Goal: Task Accomplishment & Management: Use online tool/utility

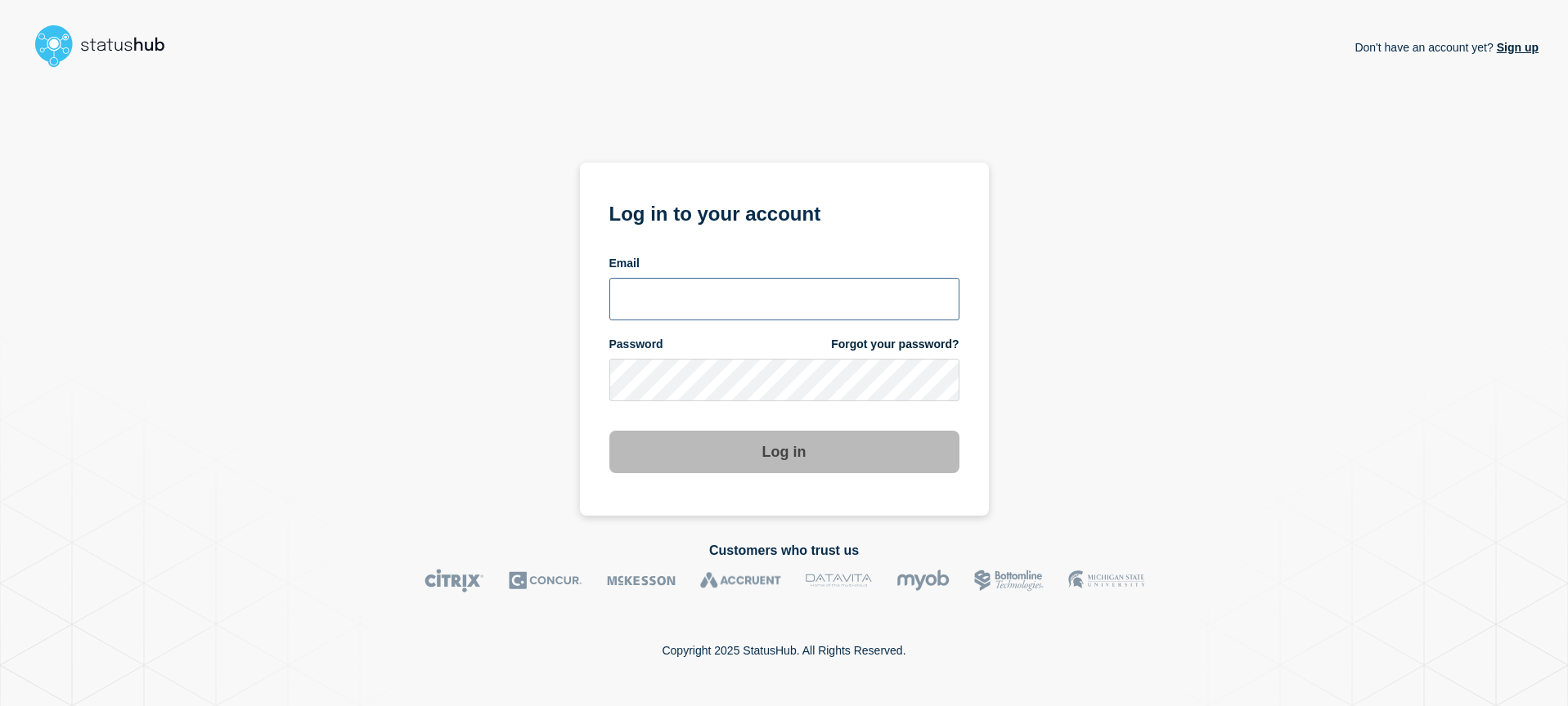
click at [728, 295] on input "email input" at bounding box center [784, 299] width 350 height 43
type input "@"
click at [728, 295] on input "@" at bounding box center [784, 299] width 350 height 43
type input "[EMAIL_ADDRESS][DOMAIN_NAME]"
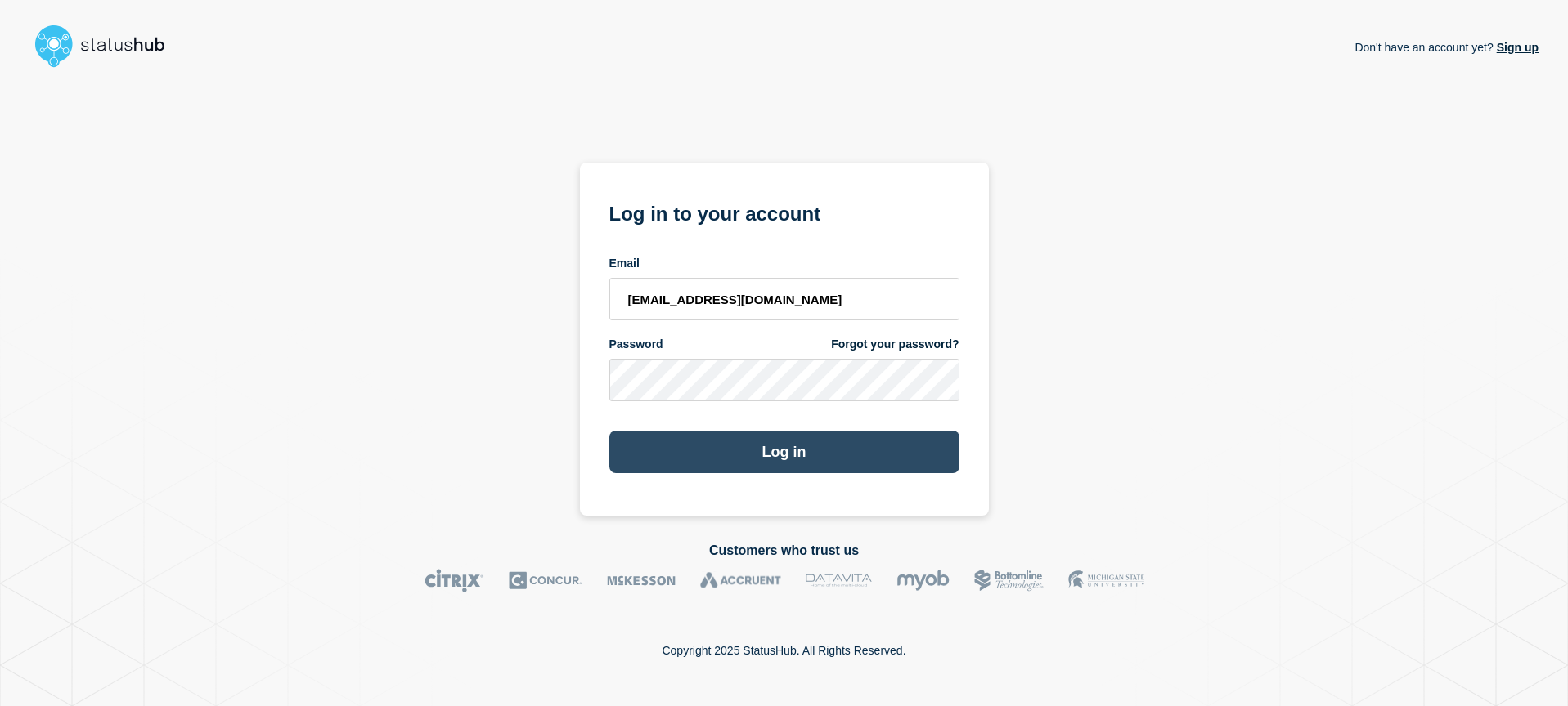
click at [833, 440] on button "Log in" at bounding box center [784, 452] width 350 height 43
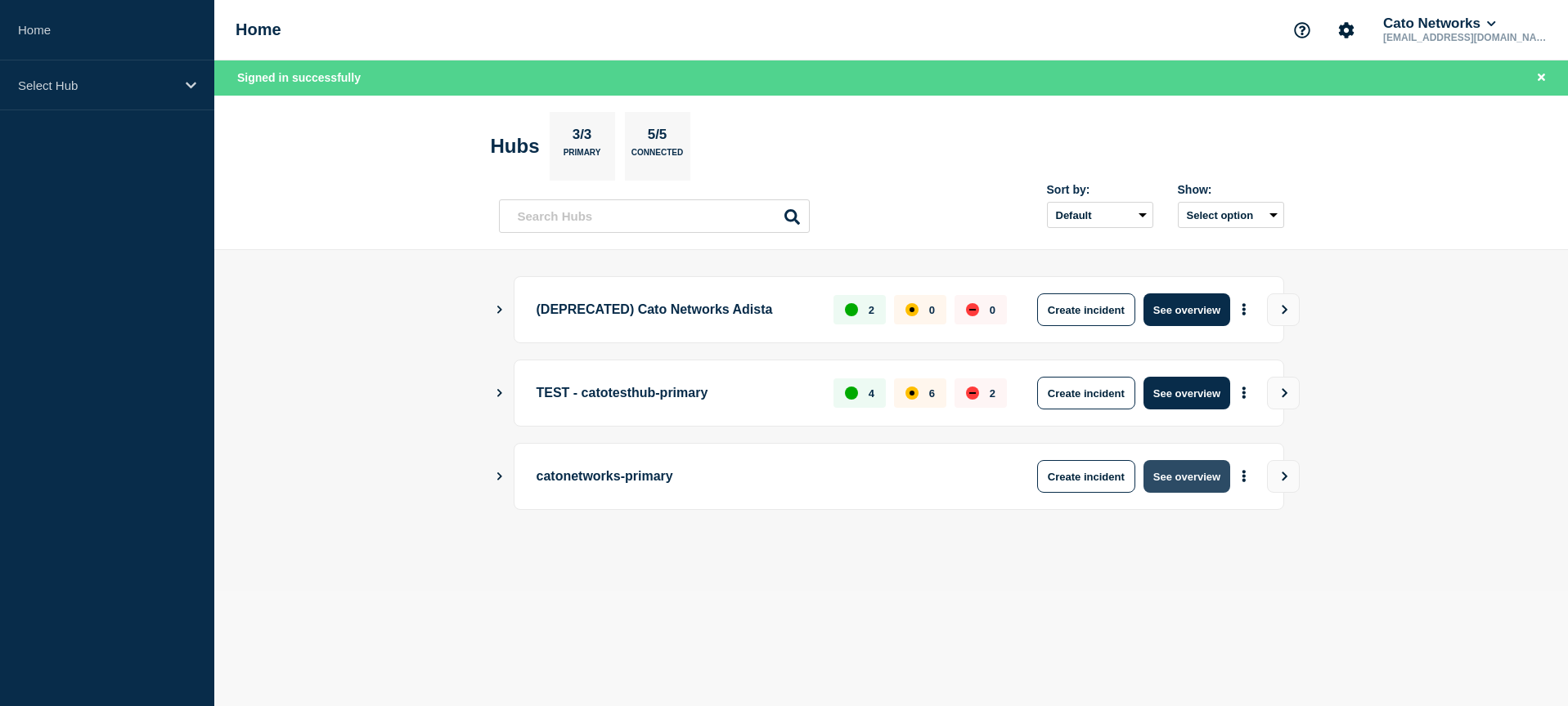
click at [1192, 479] on button "See overview" at bounding box center [1187, 476] width 87 height 33
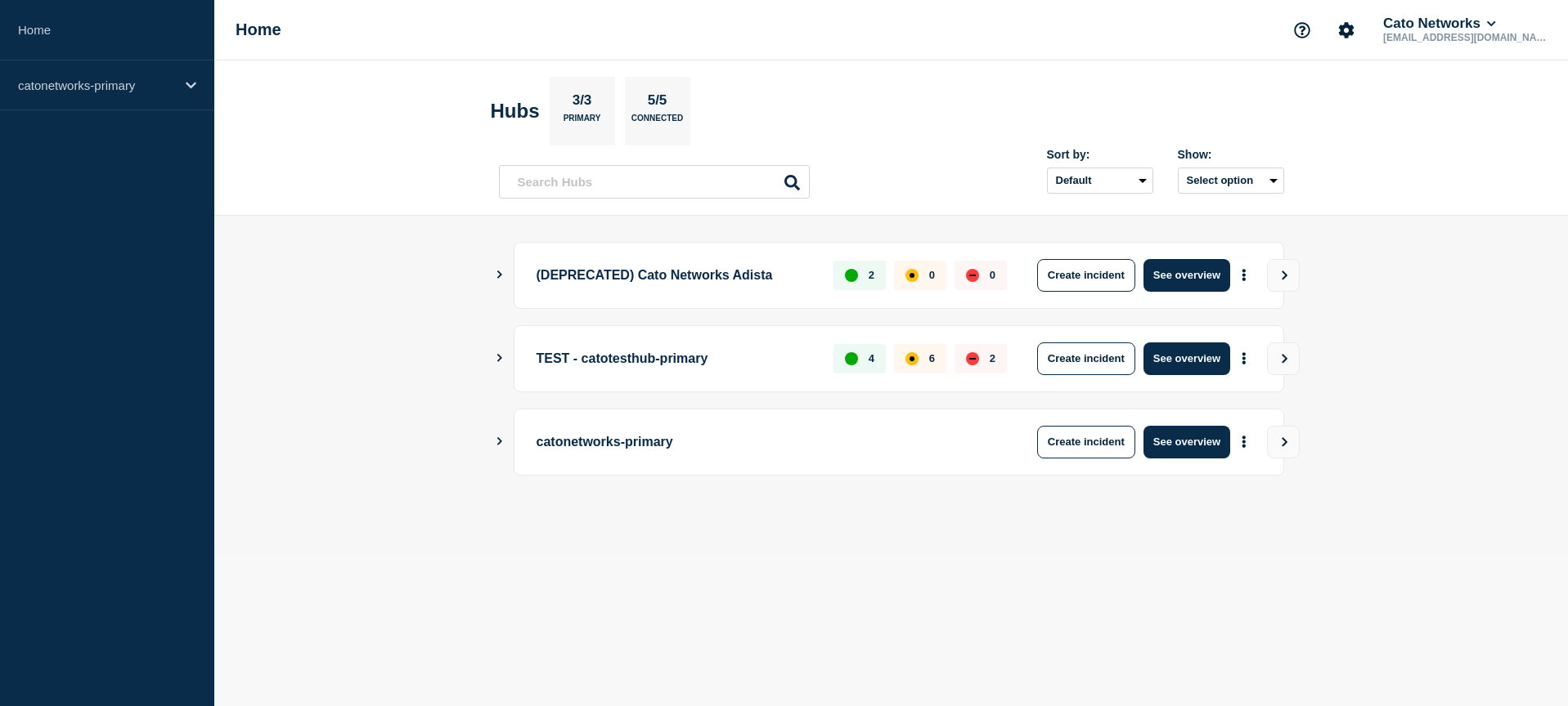
drag, startPoint x: 1184, startPoint y: 441, endPoint x: 1191, endPoint y: 466, distance: 26.0
click at [1184, 441] on button "See overview" at bounding box center [1187, 442] width 87 height 33
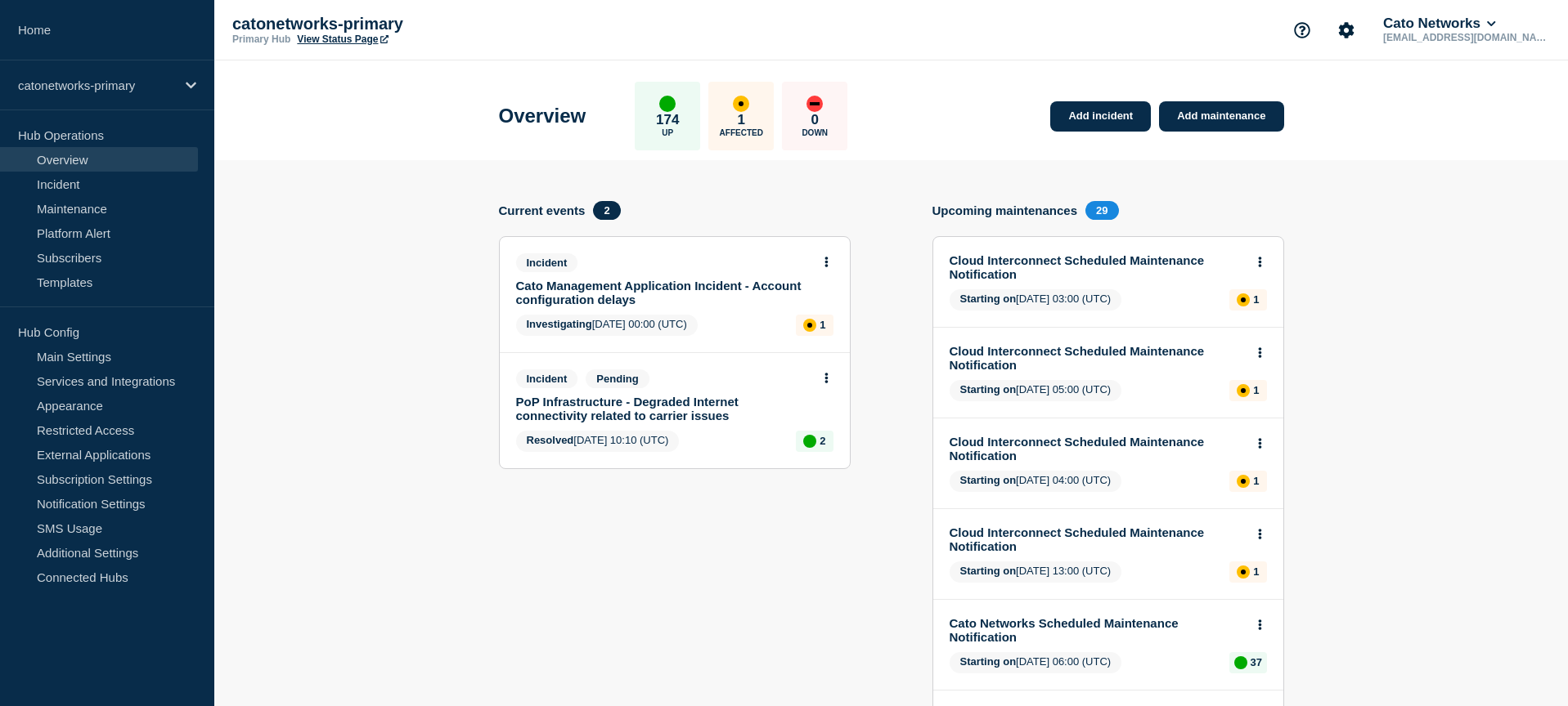
click at [752, 307] on link "Cato Management Application Incident - Account configuration delays" at bounding box center [664, 293] width 295 height 28
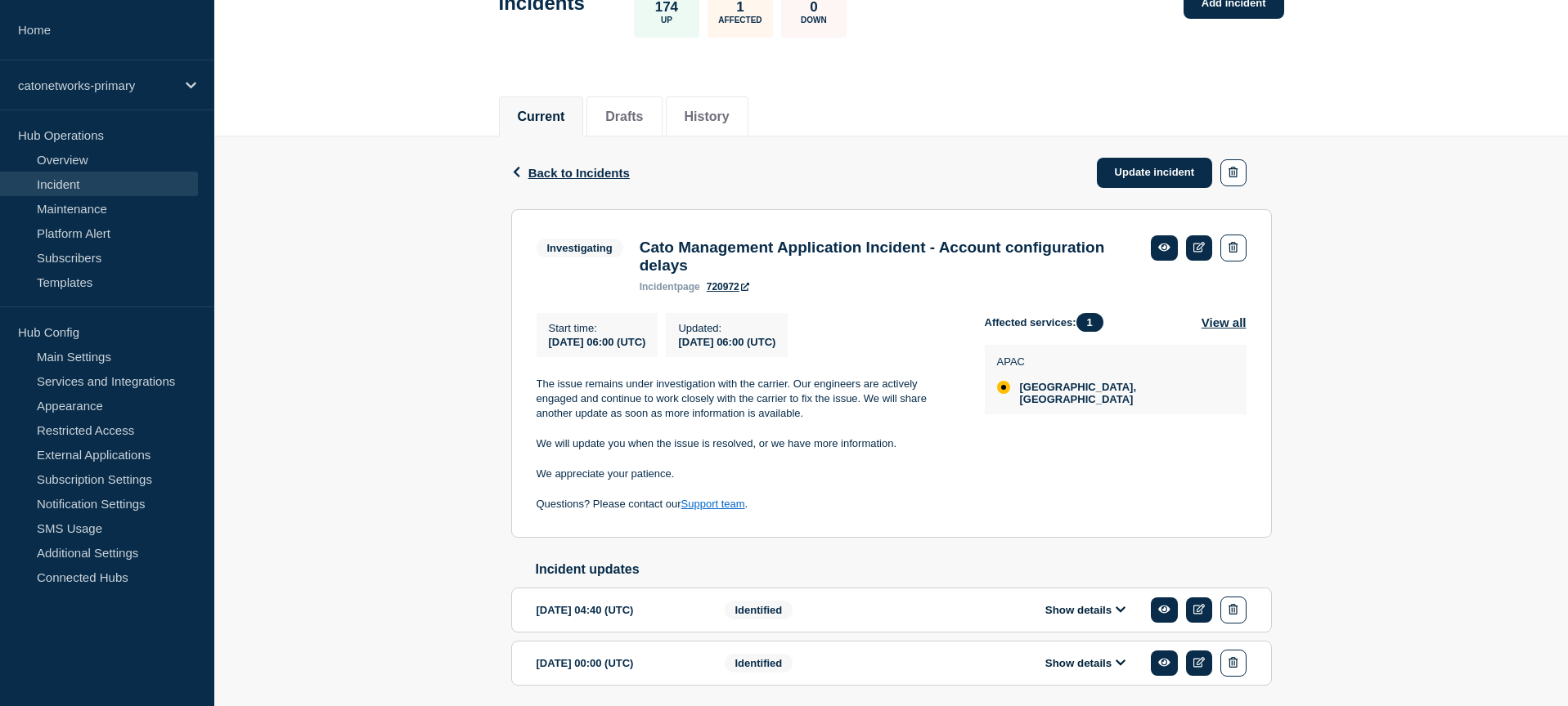
scroll to position [74, 0]
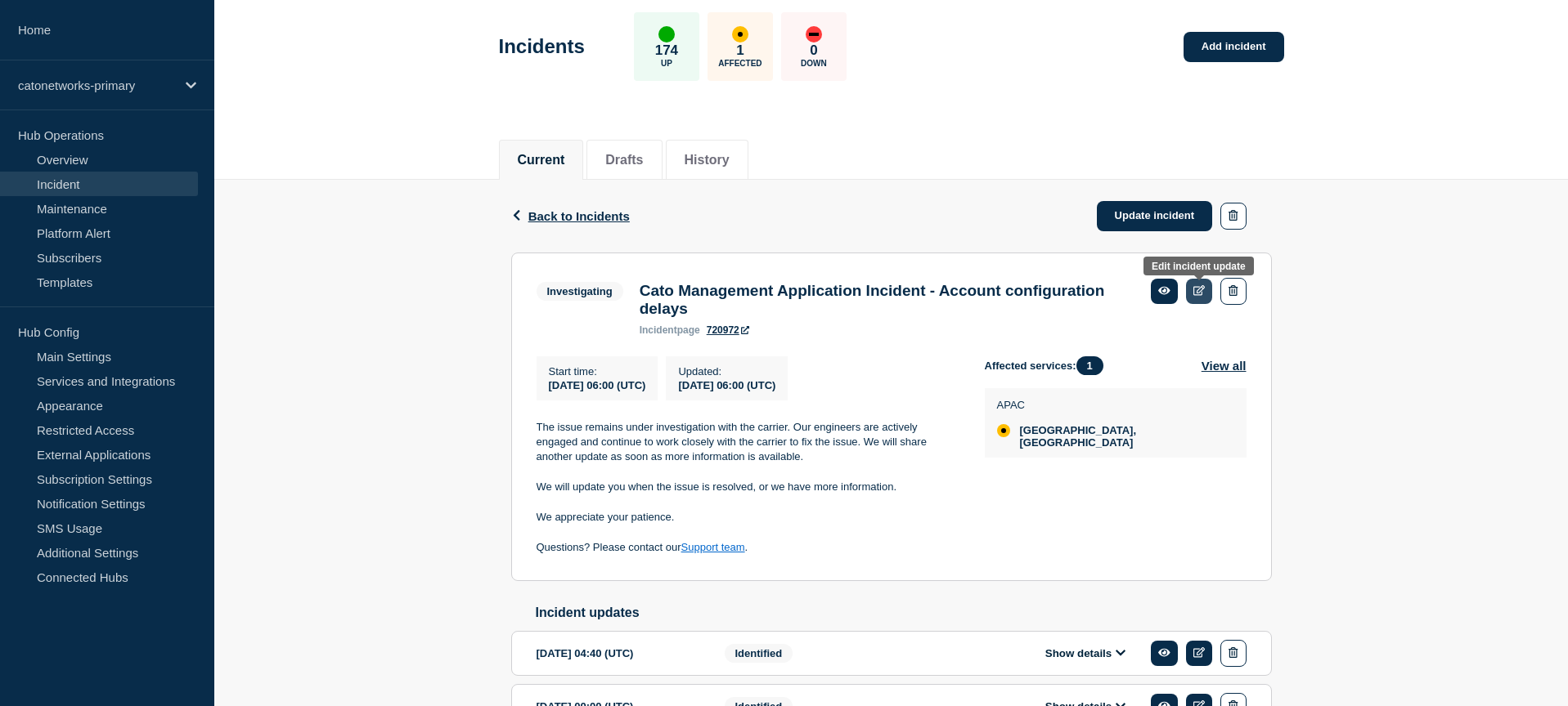
click at [1201, 294] on icon at bounding box center [1199, 290] width 12 height 11
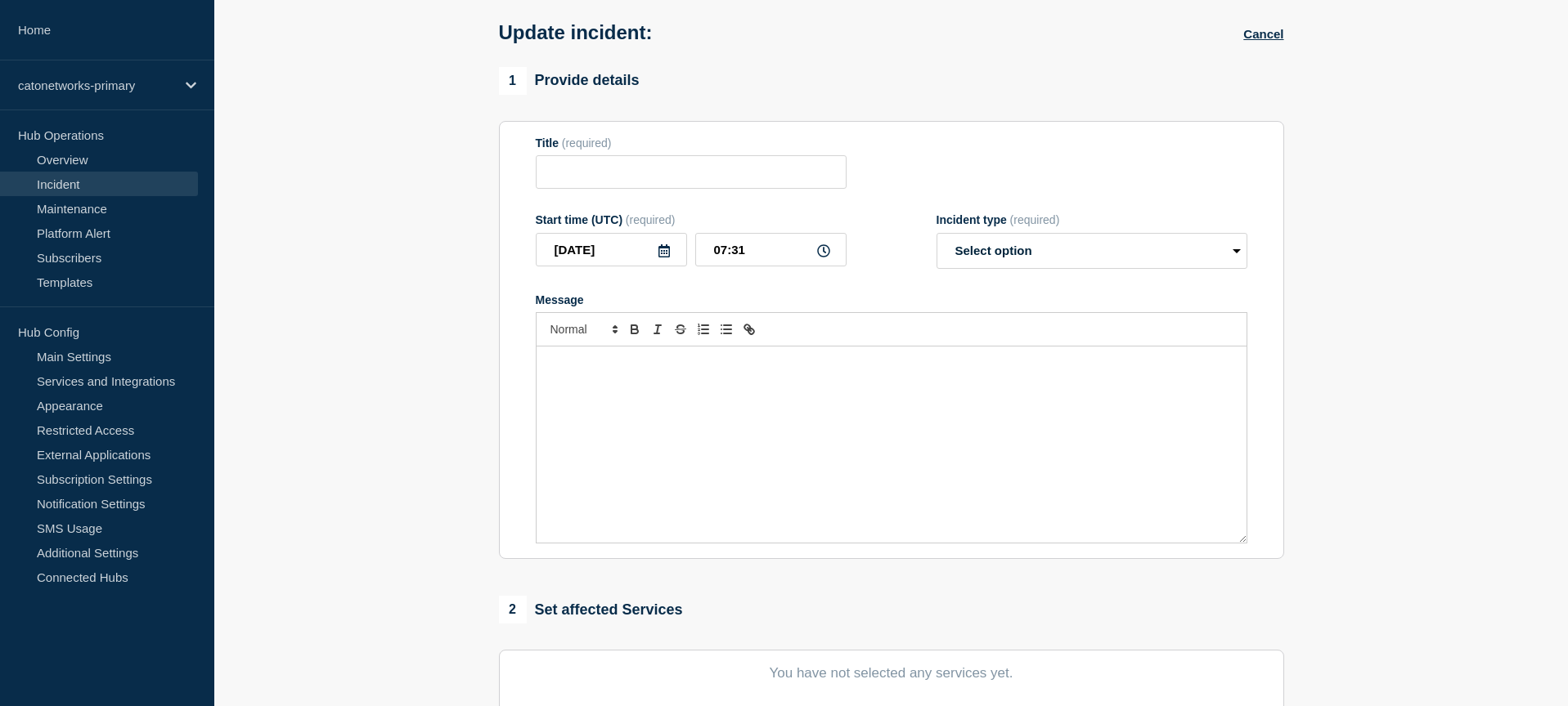
type input "Cato Management Application Incident - Account configuration delays"
type input "06:00"
select select "investigating"
radio input "false"
radio input "true"
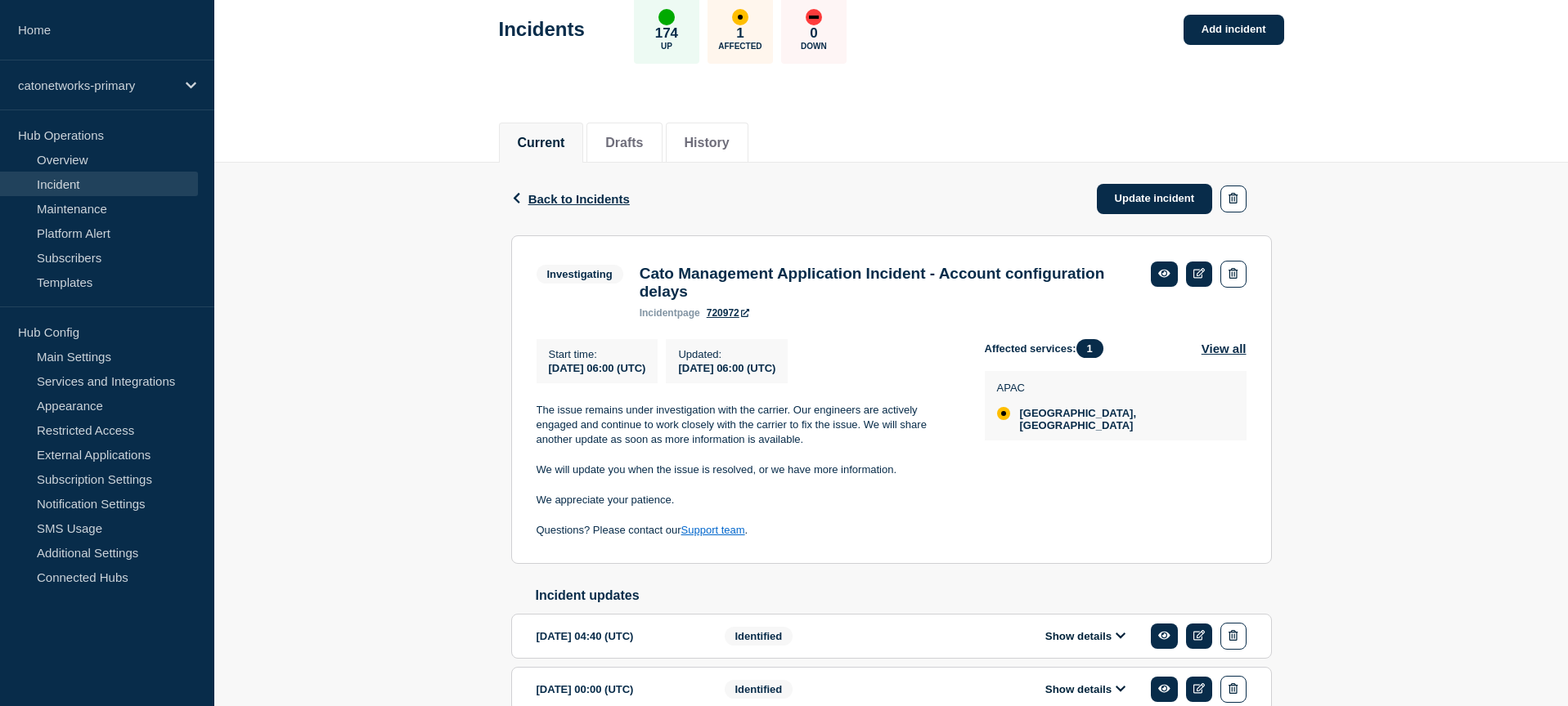
scroll to position [196, 0]
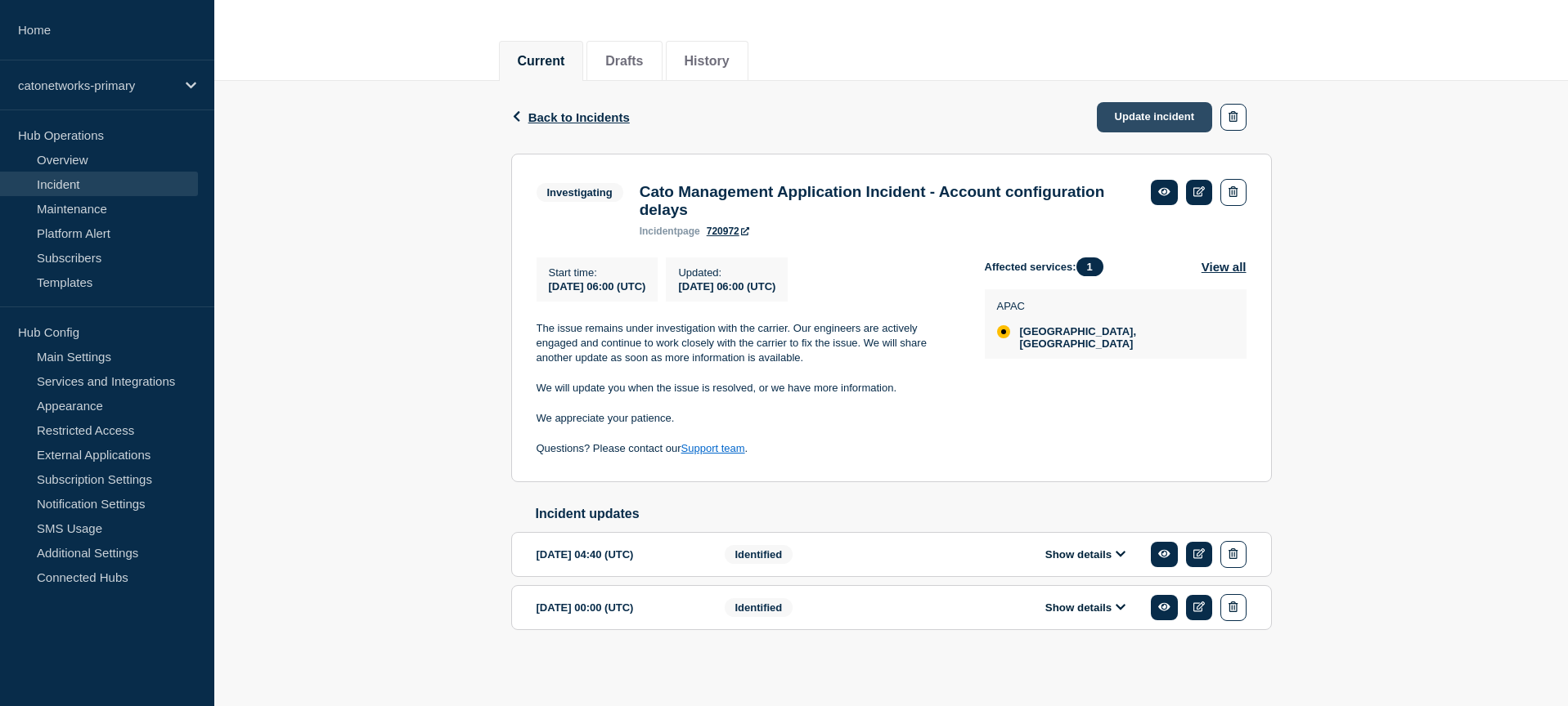
click at [1161, 102] on link "Update incident" at bounding box center [1155, 117] width 117 height 30
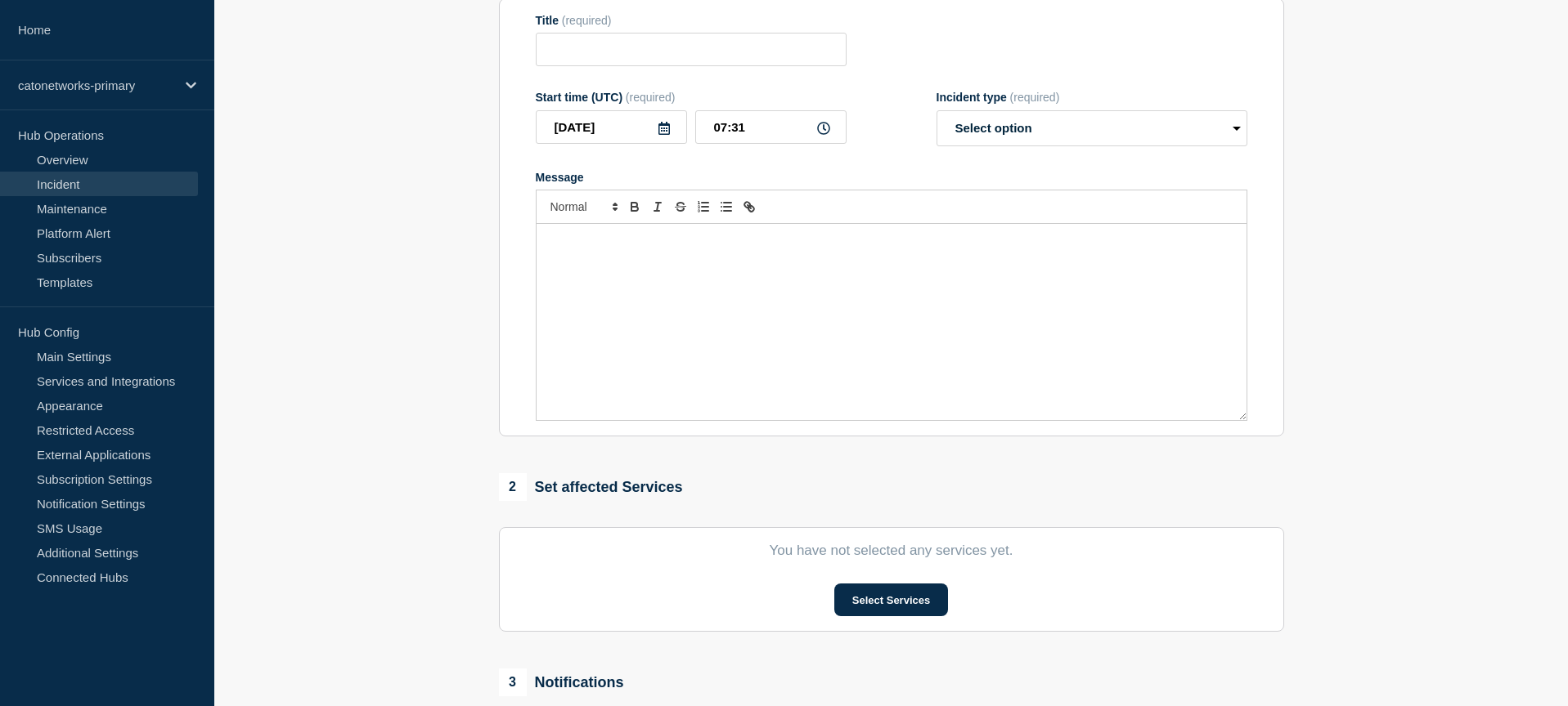
type input "Cato Management Application Incident - Account configuration delays"
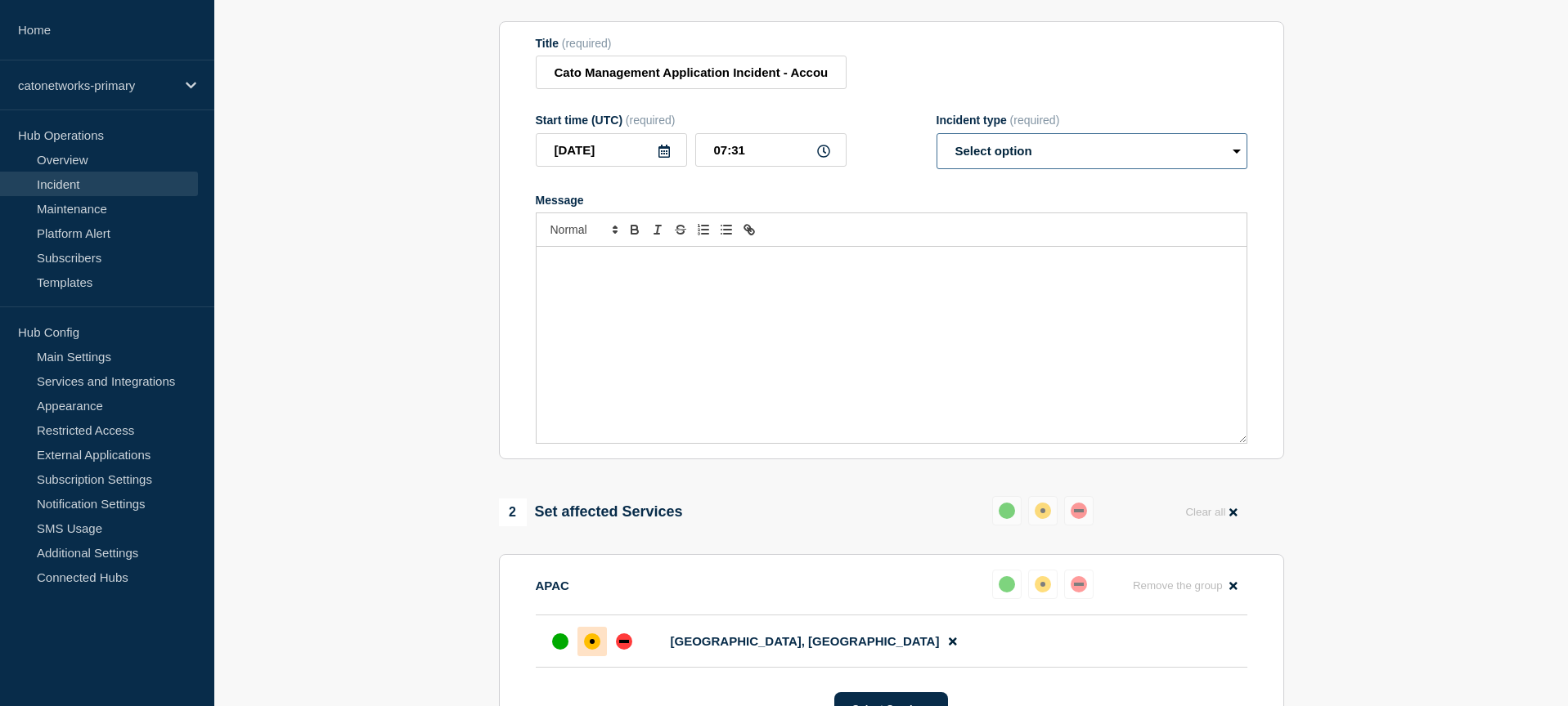
click at [994, 164] on select "Select option Investigating Identified Monitoring Resolved" at bounding box center [1091, 151] width 311 height 36
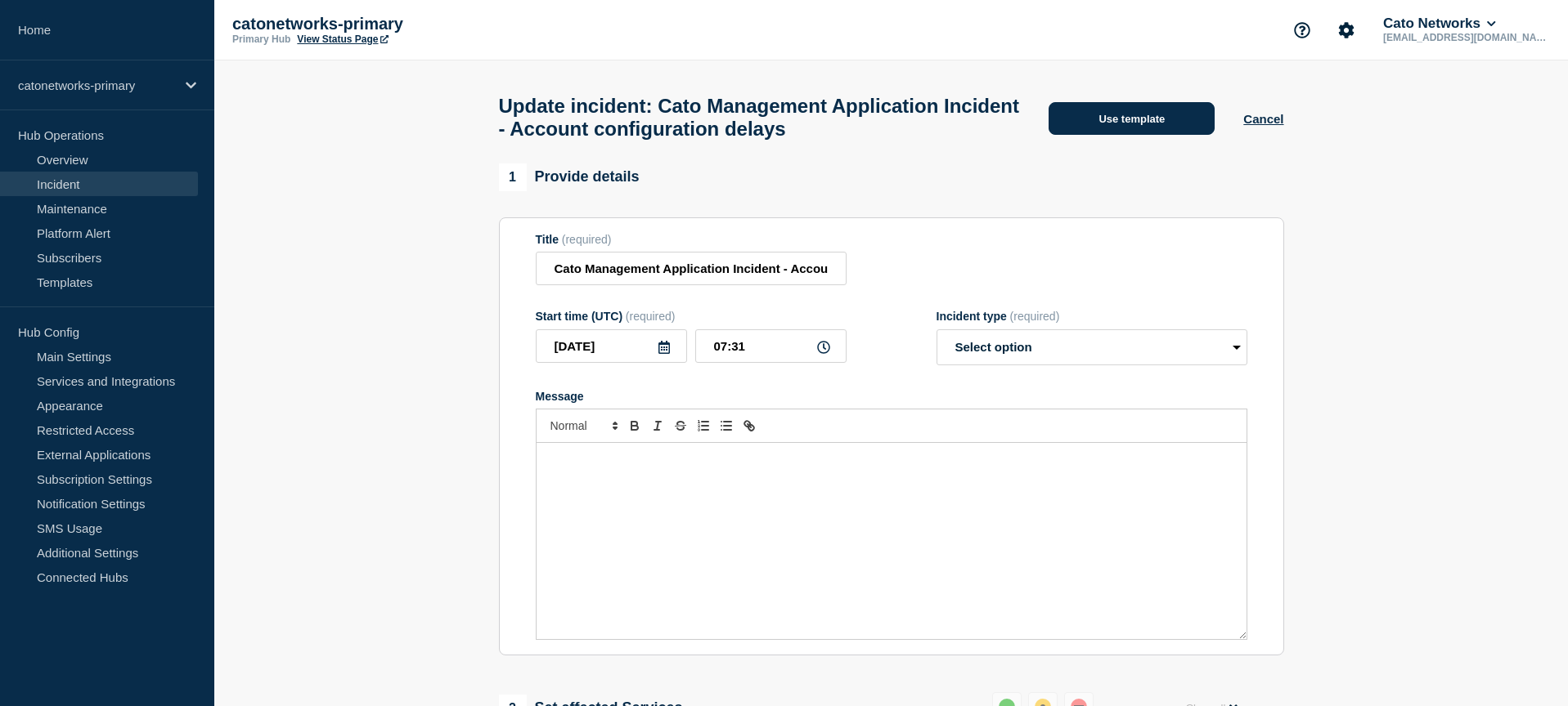
click at [1135, 126] on button "Use template" at bounding box center [1131, 119] width 166 height 33
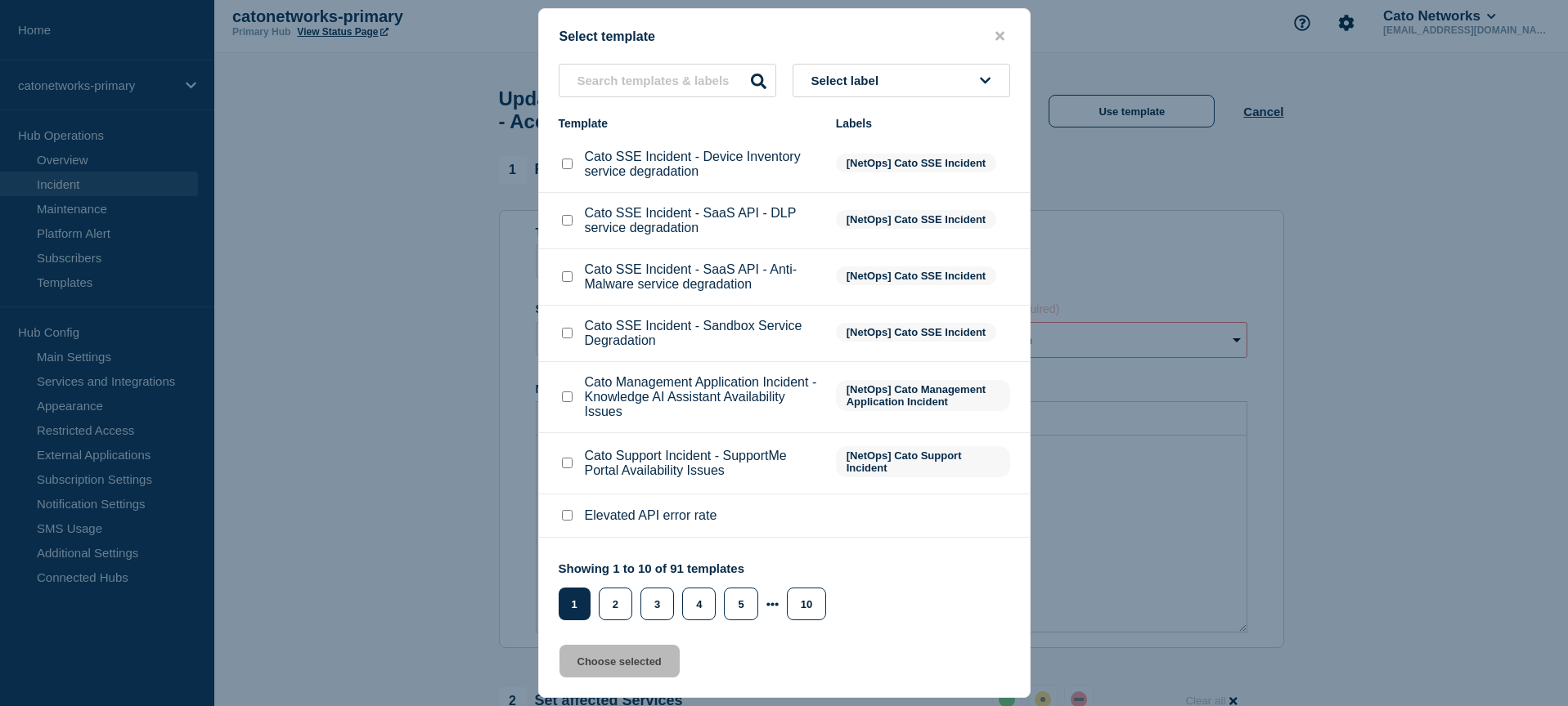
click at [899, 74] on button "Select label" at bounding box center [901, 80] width 217 height 34
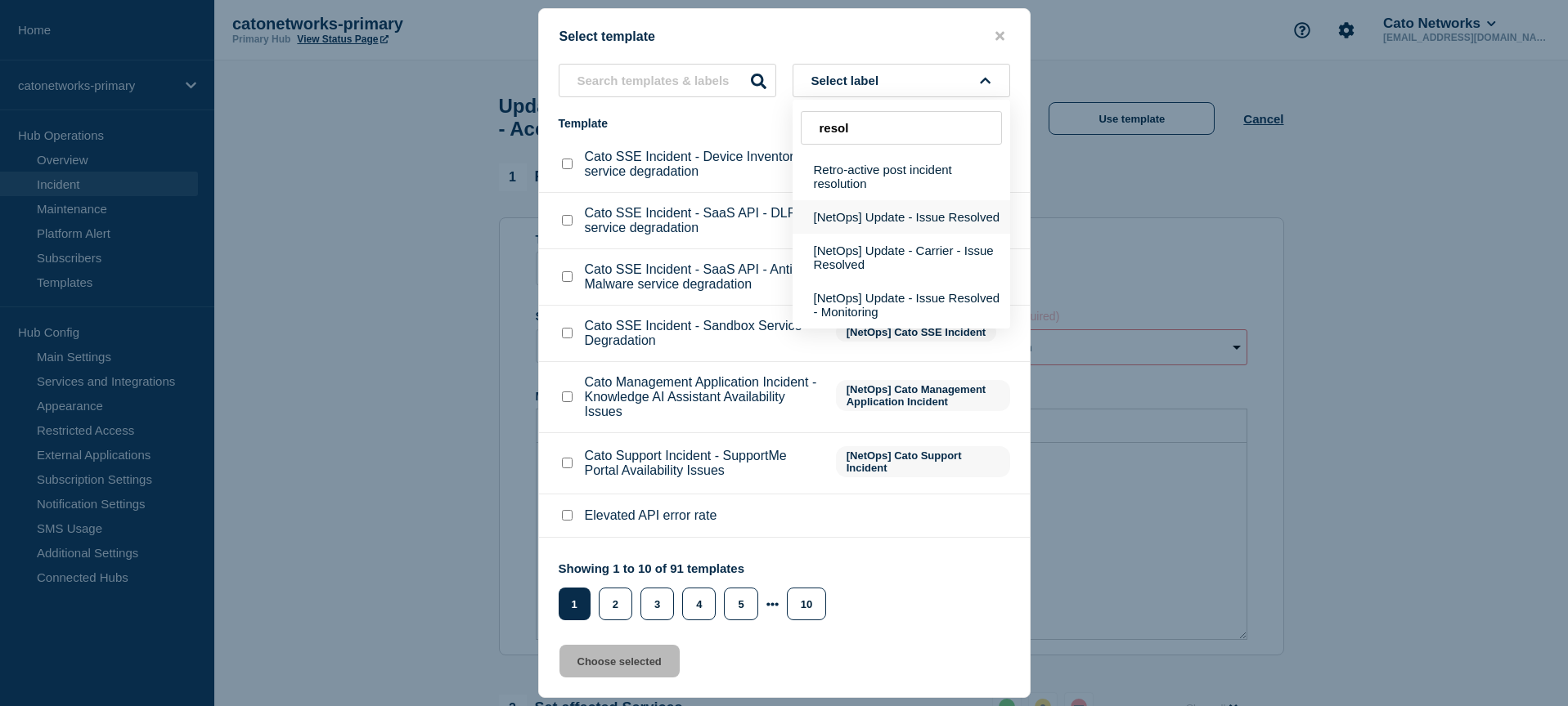
type input "resol"
click at [929, 225] on button "[NetOps] Update - Issue Resolved" at bounding box center [901, 216] width 217 height 34
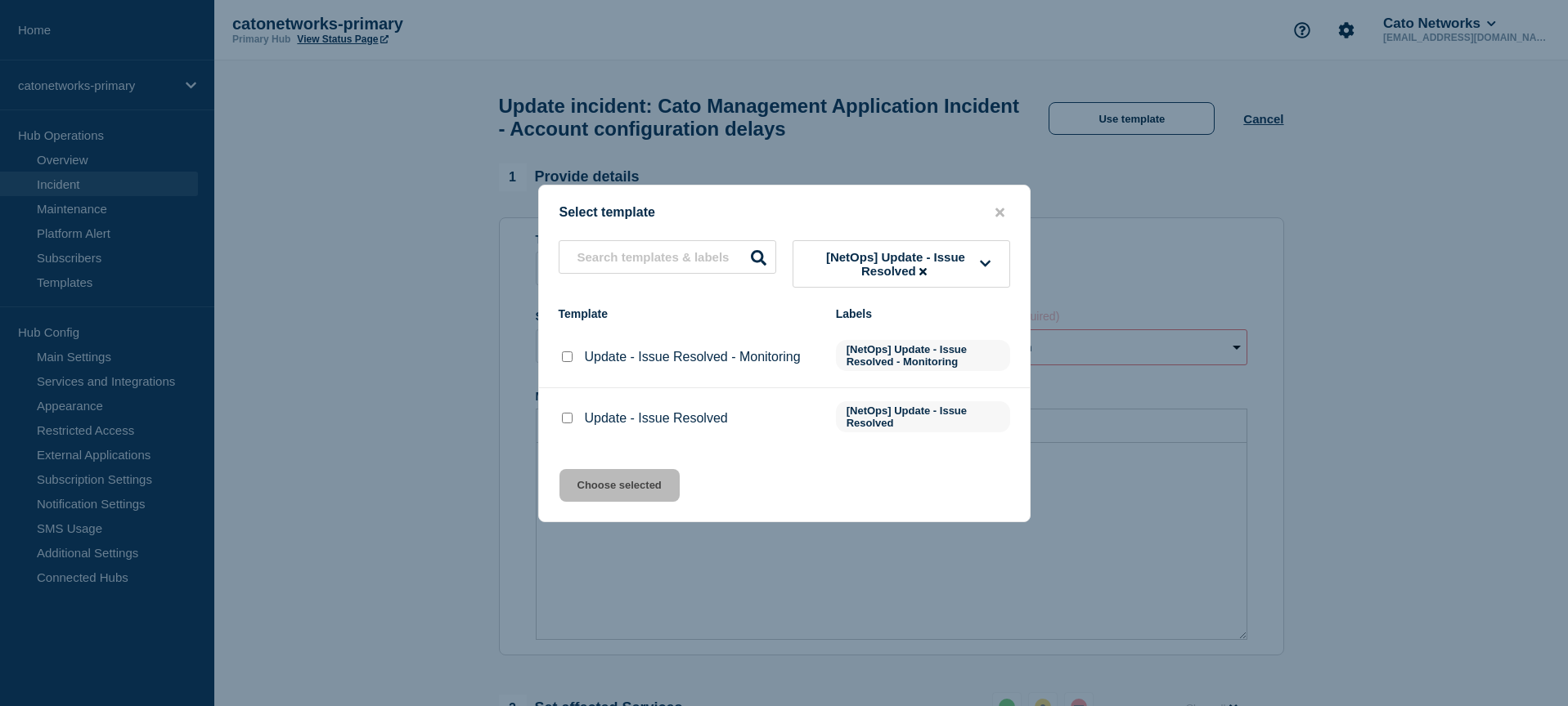
click at [567, 423] on input "Update - Issue Resolved checkbox" at bounding box center [567, 417] width 11 height 11
checkbox input "true"
click at [632, 485] on button "Choose selected" at bounding box center [619, 485] width 121 height 33
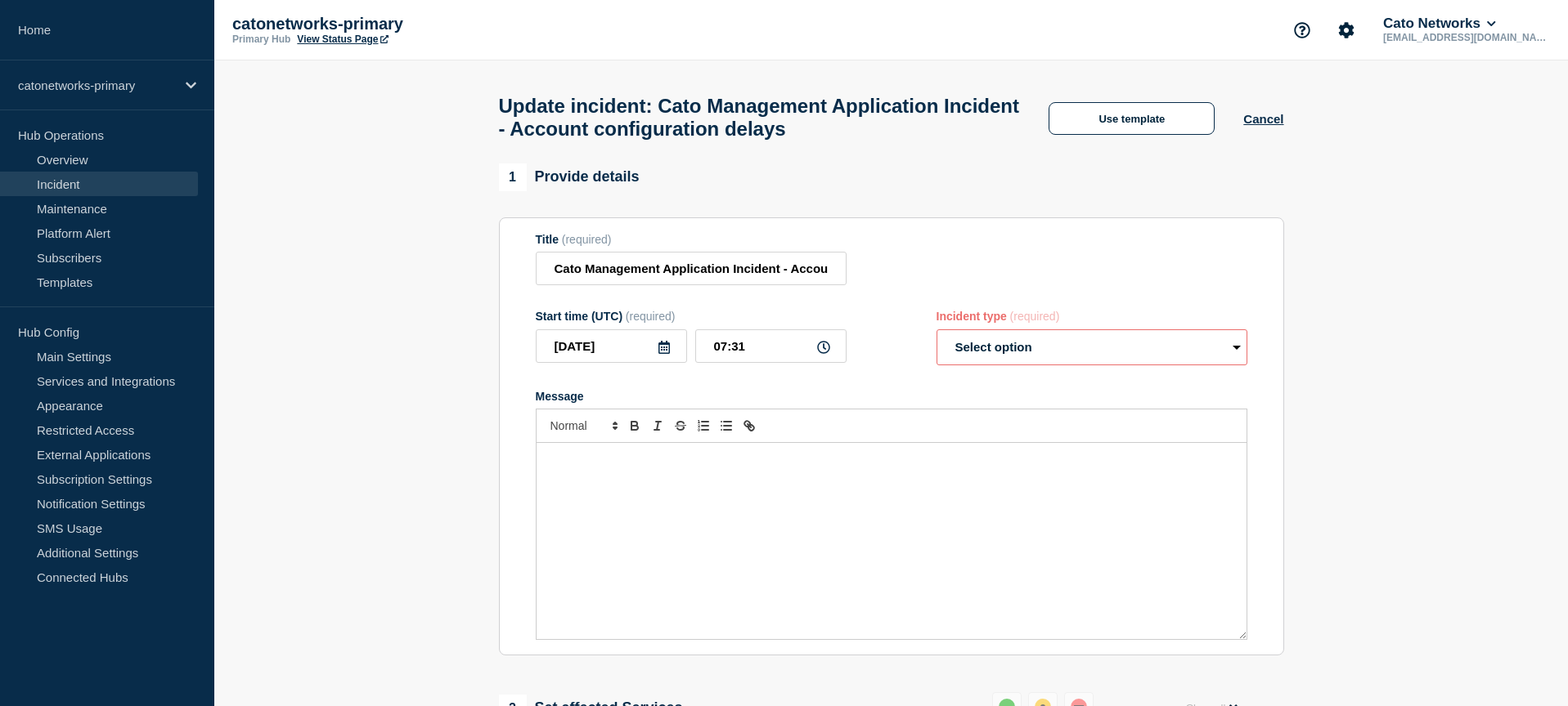
select select "resolved"
radio input "false"
radio input "true"
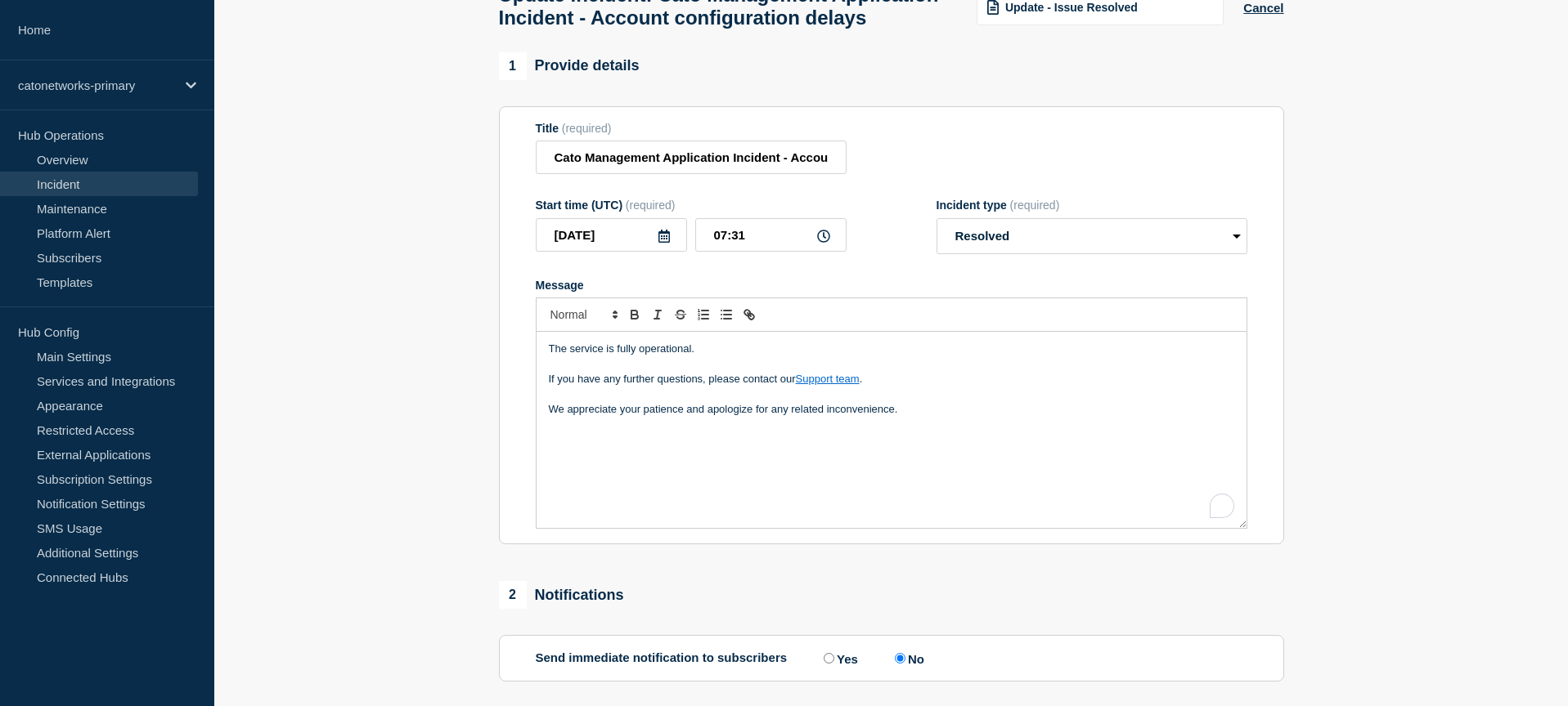
scroll to position [165, 0]
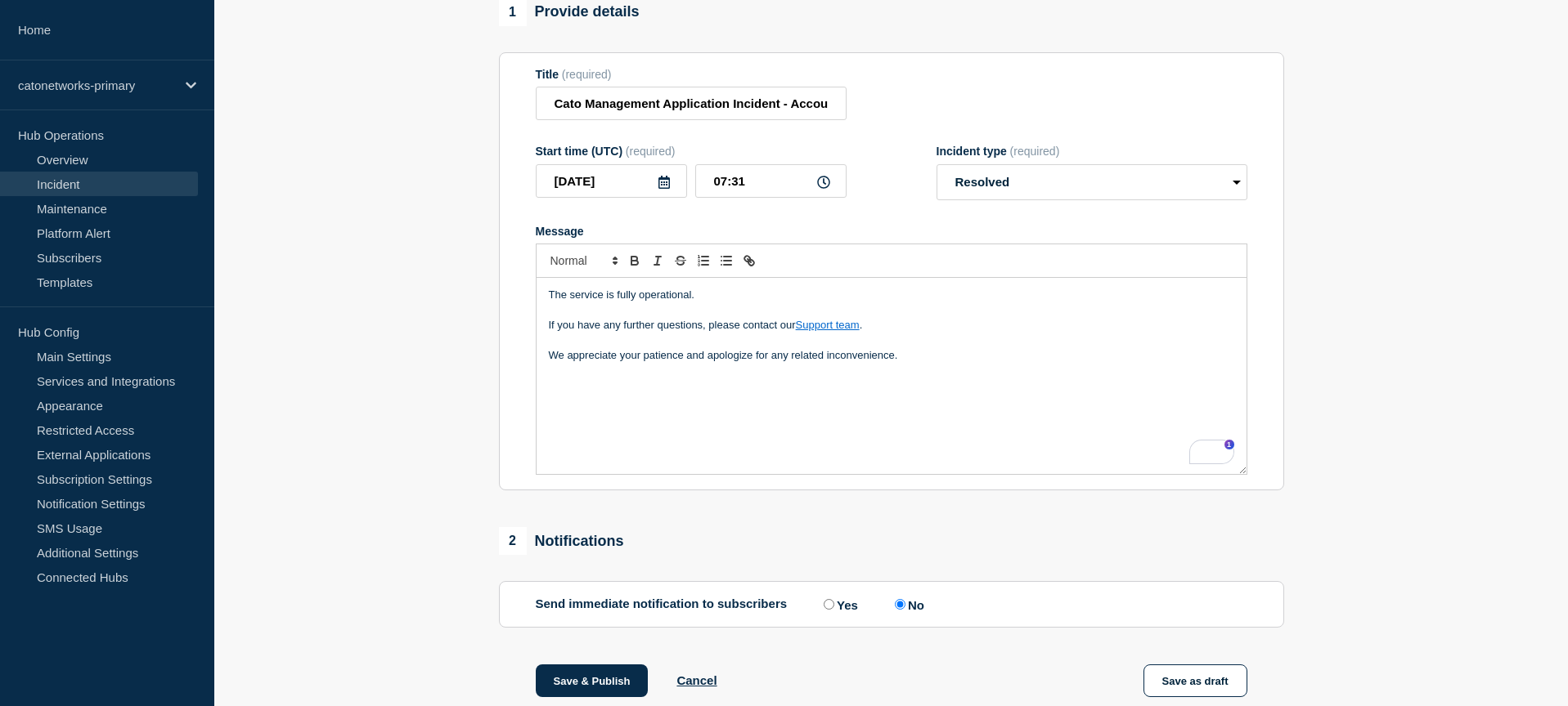
click at [712, 421] on div "The service is fully operational. If you have any further questions, please con…" at bounding box center [891, 376] width 710 height 196
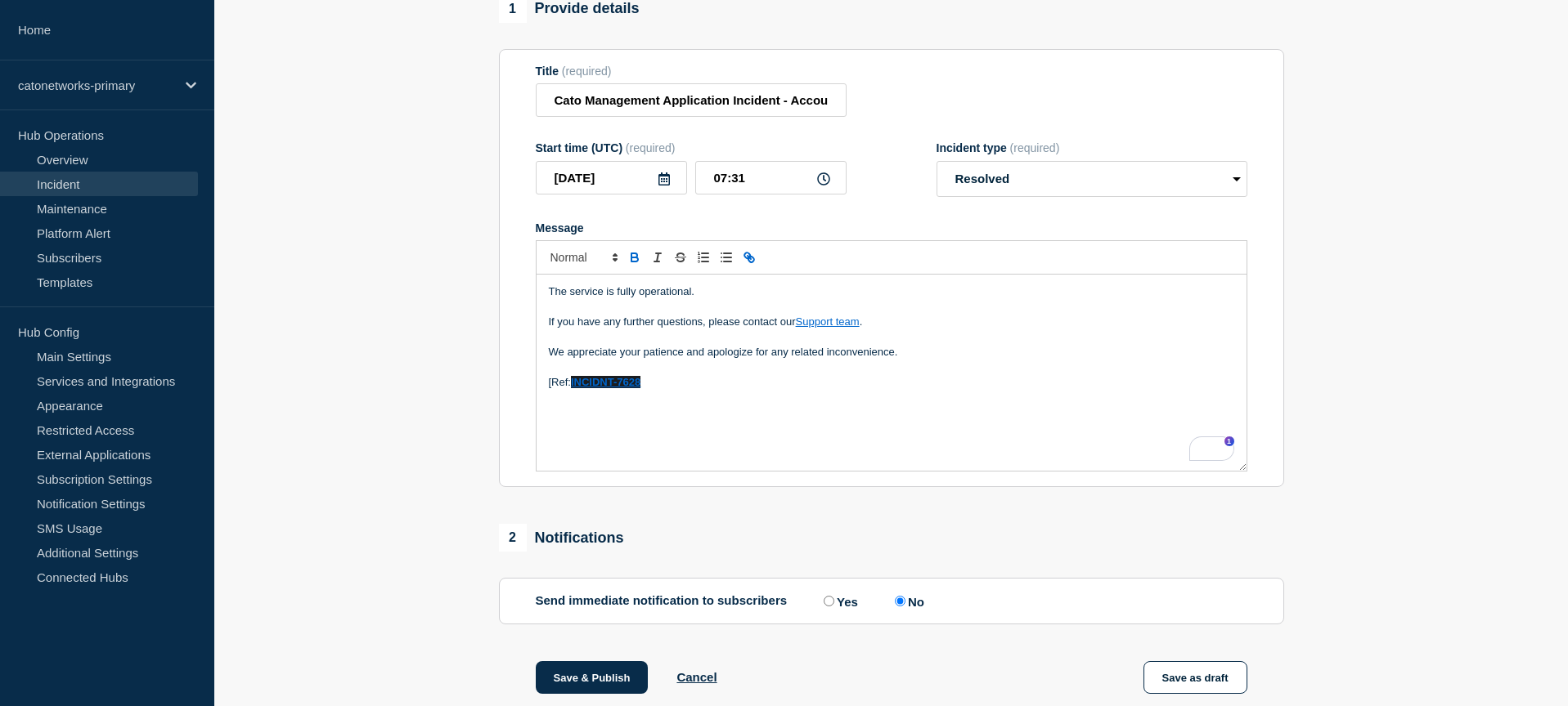
click at [673, 390] on p "[Ref: INCIDNT-7628" at bounding box center [891, 383] width 685 height 15
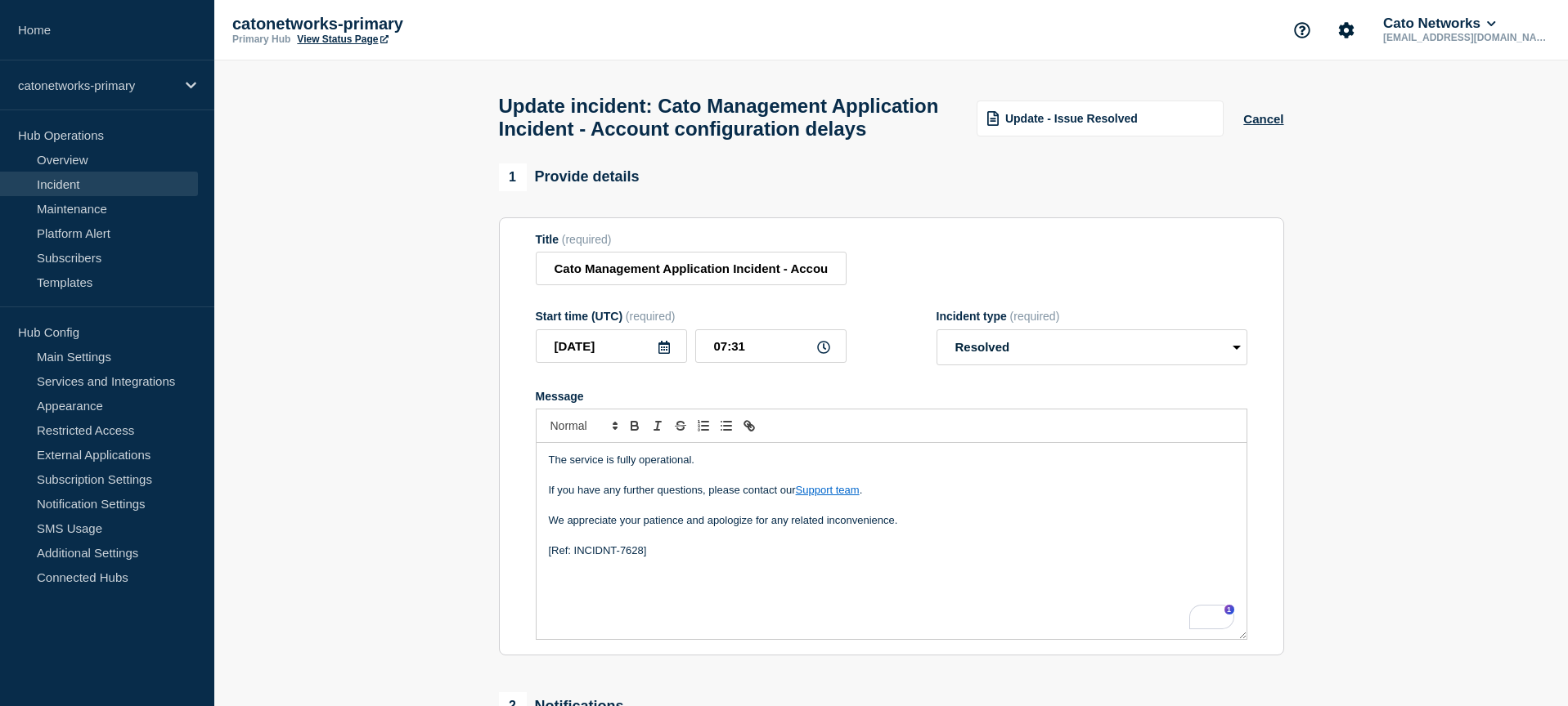
scroll to position [276, 0]
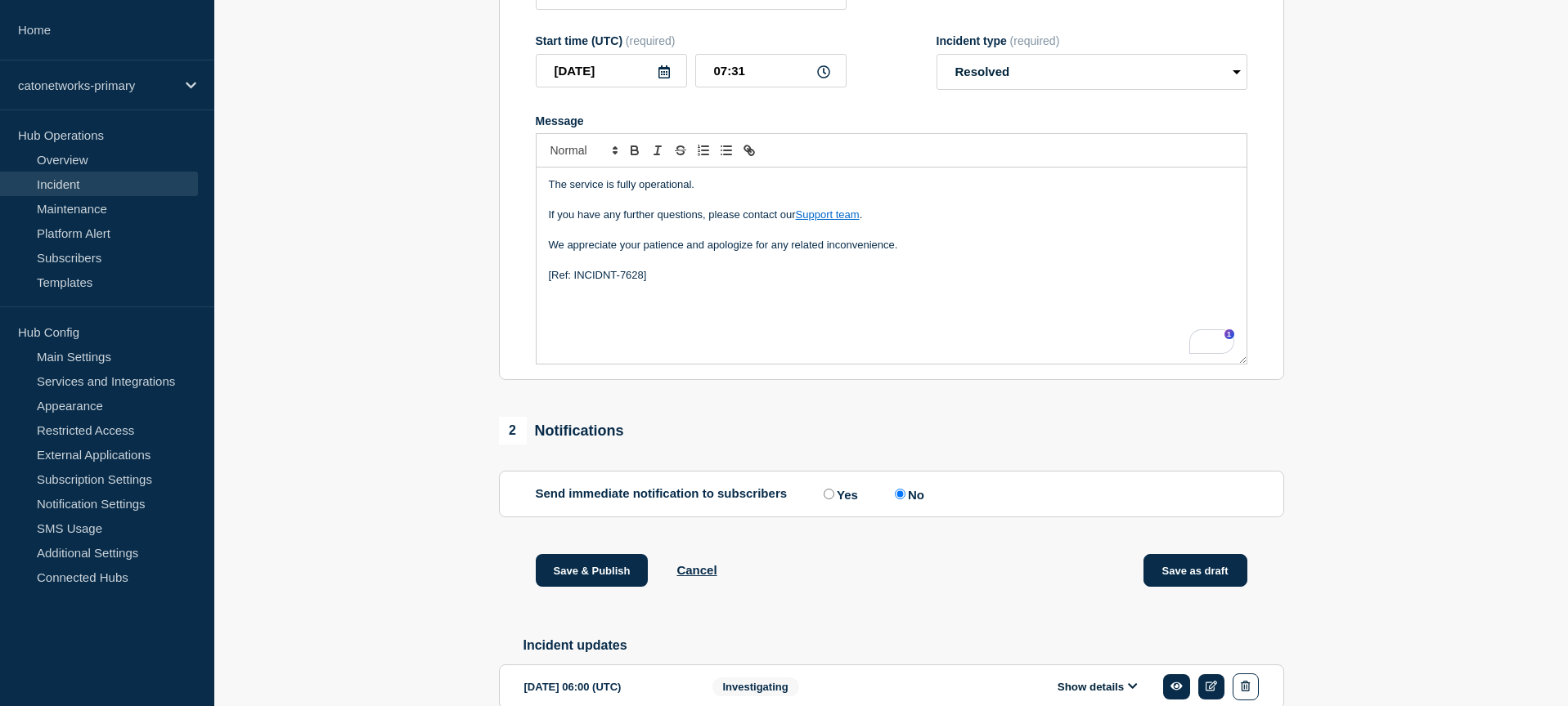
click at [1185, 587] on button "Save as draft" at bounding box center [1195, 571] width 104 height 33
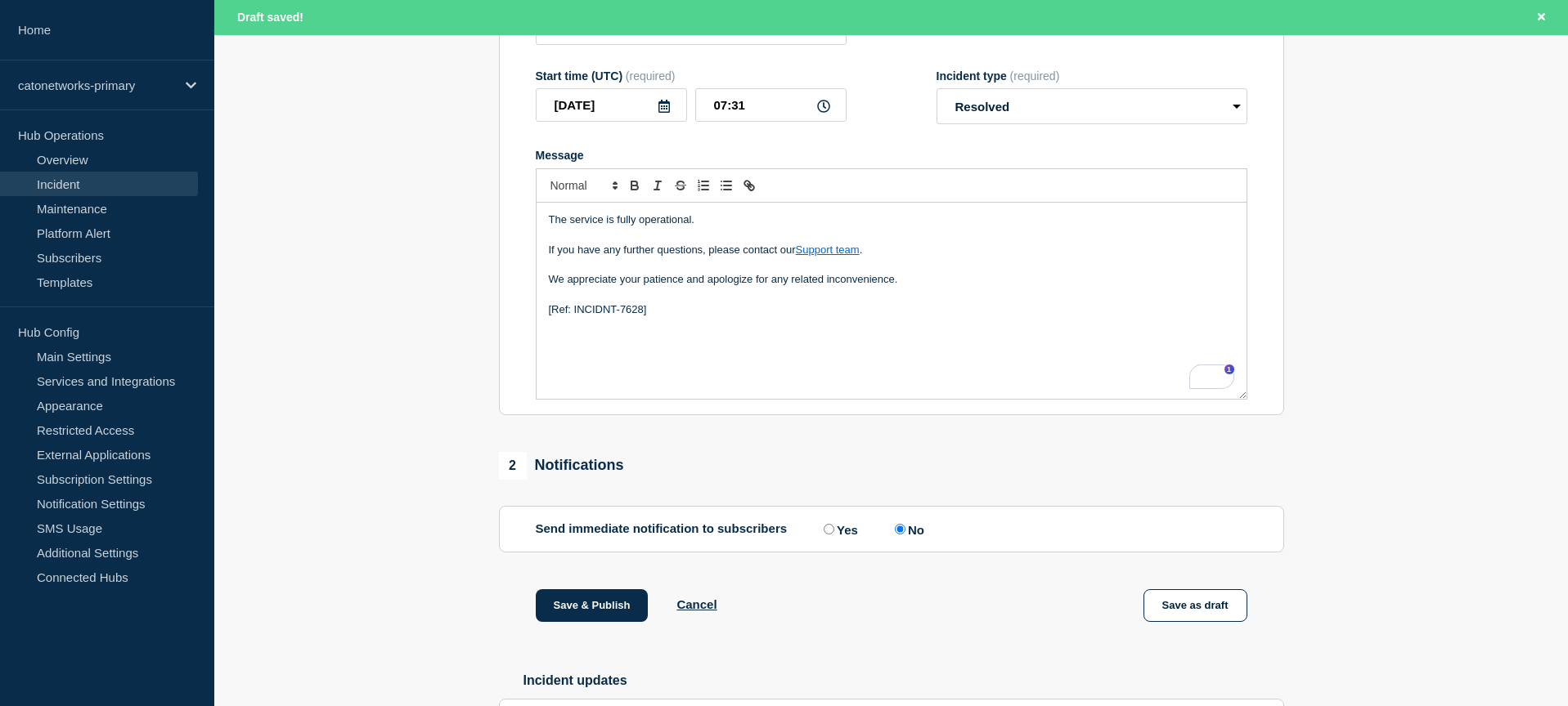
scroll to position [311, 0]
